Goal: Transaction & Acquisition: Purchase product/service

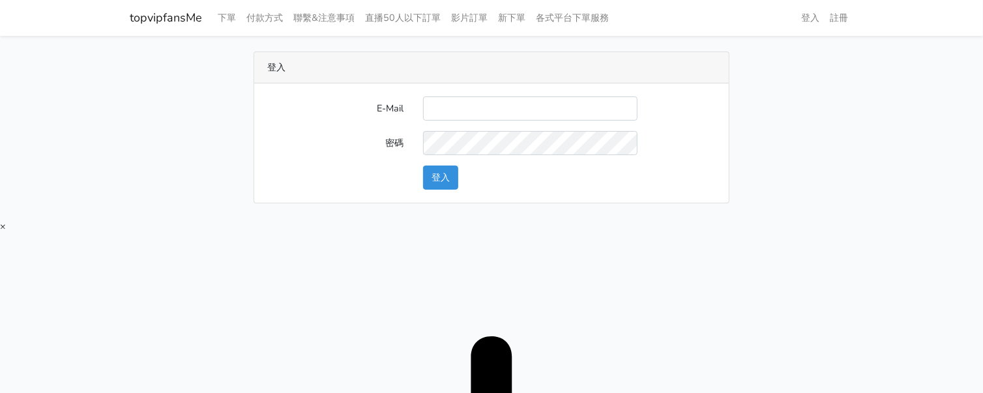
click at [813, 159] on div "登入 E-Mail 密碼 登入" at bounding box center [491, 128] width 743 height 152
drag, startPoint x: 846, startPoint y: 95, endPoint x: 757, endPoint y: 97, distance: 88.7
click at [846, 95] on div "登入 E-Mail 密碼 登入" at bounding box center [491, 128] width 743 height 152
click at [454, 103] on input "E-Mail" at bounding box center [530, 109] width 215 height 24
type input "twtop123@uahoo.com.tw"
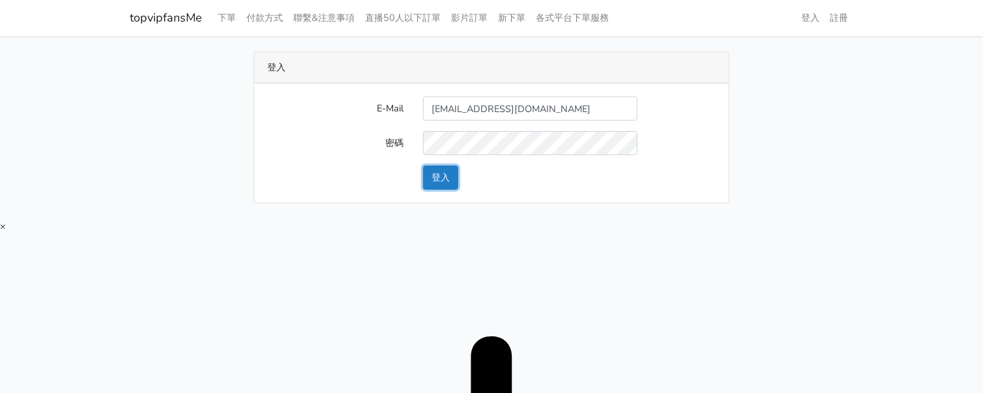
click at [449, 180] on button "登入" at bounding box center [440, 178] width 35 height 24
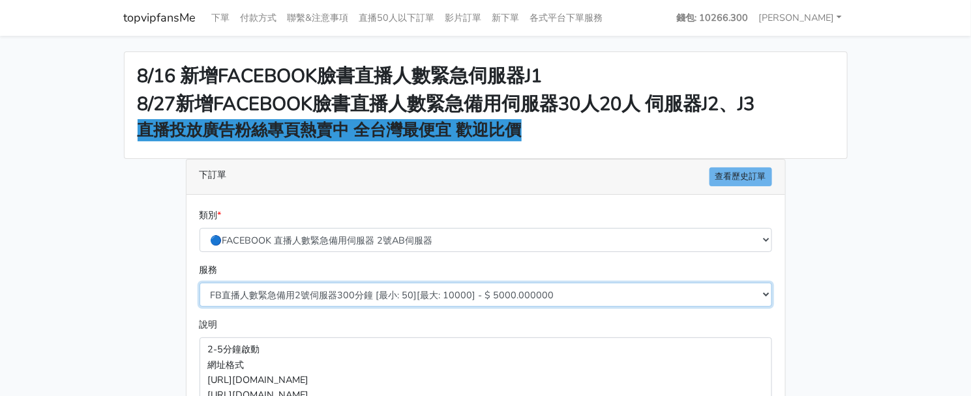
click at [308, 298] on select "FB直播人數緊急備用2號伺服器300分鐘 [最小: 50][最大: 10000] - $ 5000.000000 FB直播人數緊急備用2號伺服器60分鐘 [最…" at bounding box center [486, 295] width 573 height 24
select select "577"
click at [200, 283] on select "FB直播人數緊急備用2號伺服器300分鐘 [最小: 50][最大: 10000] - $ 5000.000000 FB直播人數緊急備用2號伺服器60分鐘 [最…" at bounding box center [486, 295] width 573 height 24
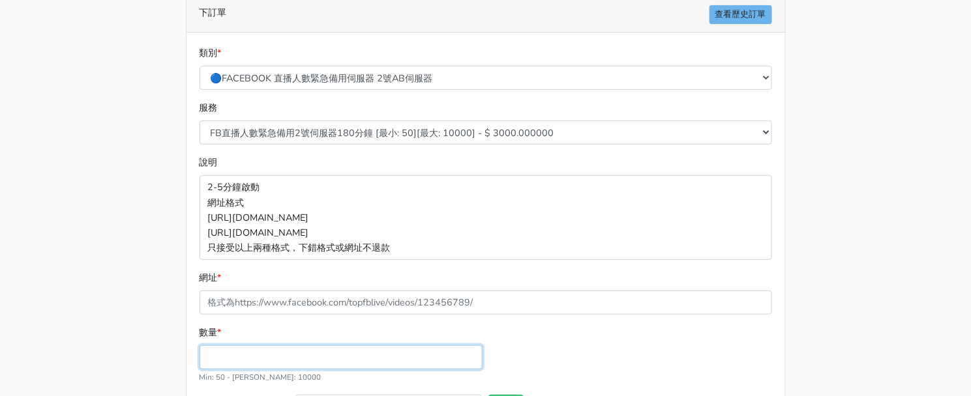
drag, startPoint x: 271, startPoint y: 353, endPoint x: 254, endPoint y: 350, distance: 17.2
click at [271, 354] on input "數量 *" at bounding box center [341, 358] width 283 height 24
type input "50"
type input "150.000"
click at [754, 98] on div "類別 * 🔵FACEBOOK 直播人數緊急備用伺服器 2號AB伺服器 🔵FACEBOOK 網軍專用貼文留言 安全保密 🔵9/30 FACEBOOK 直播人數緩…" at bounding box center [485, 73] width 579 height 55
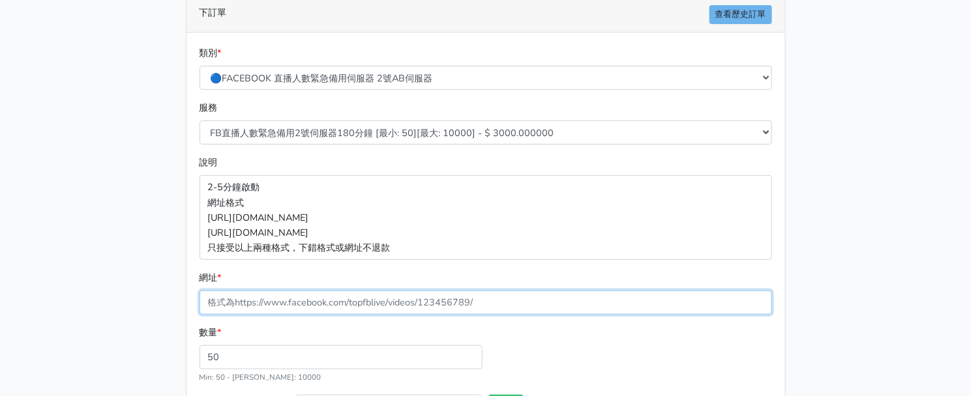
click at [347, 298] on input "網址 *" at bounding box center [486, 303] width 573 height 24
paste input "[URL][DOMAIN_NAME]"
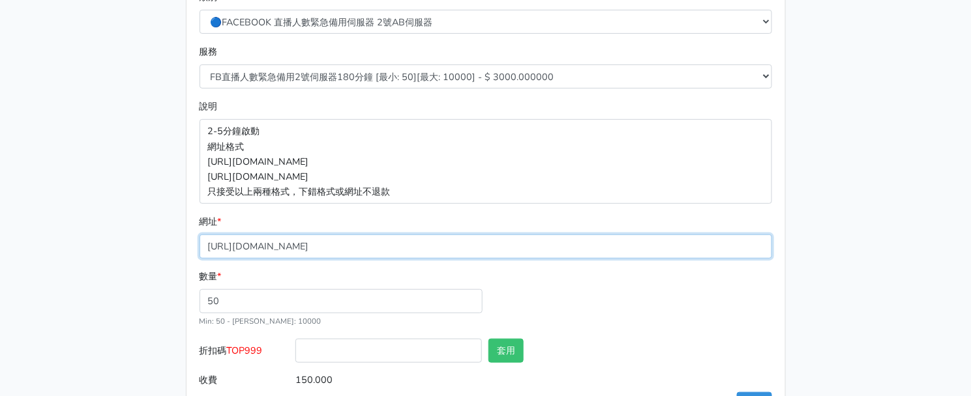
scroll to position [268, 0]
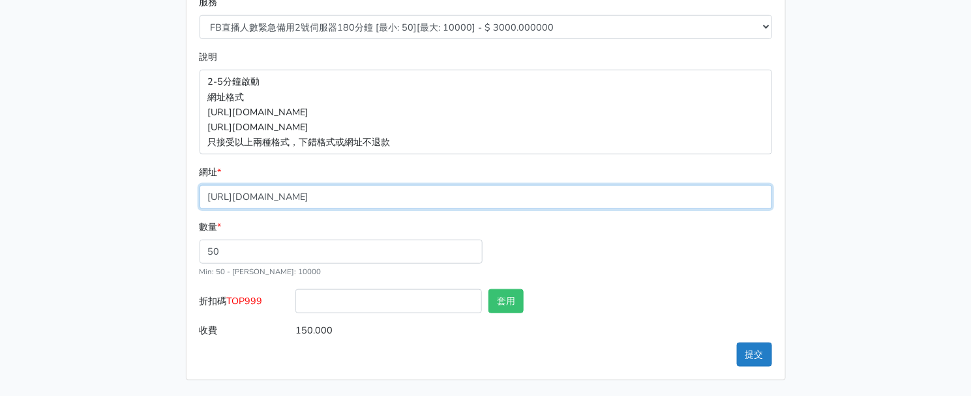
type input "[URL][DOMAIN_NAME]"
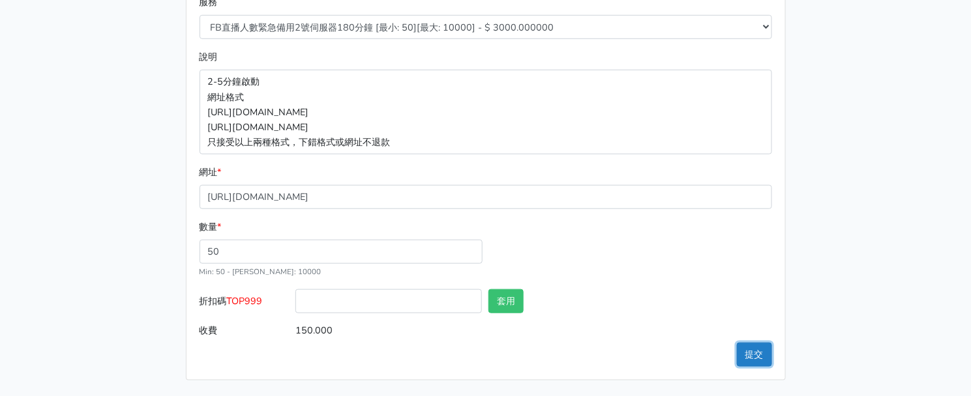
click at [745, 348] on button "提交" at bounding box center [754, 355] width 35 height 24
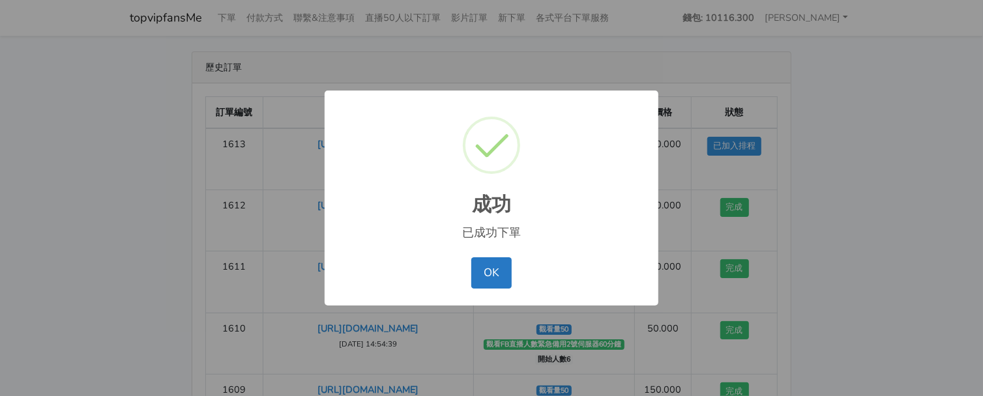
click at [495, 290] on div "OK No Cancel" at bounding box center [492, 273] width 308 height 38
click at [493, 272] on button "OK" at bounding box center [491, 273] width 40 height 31
